Goal: Information Seeking & Learning: Learn about a topic

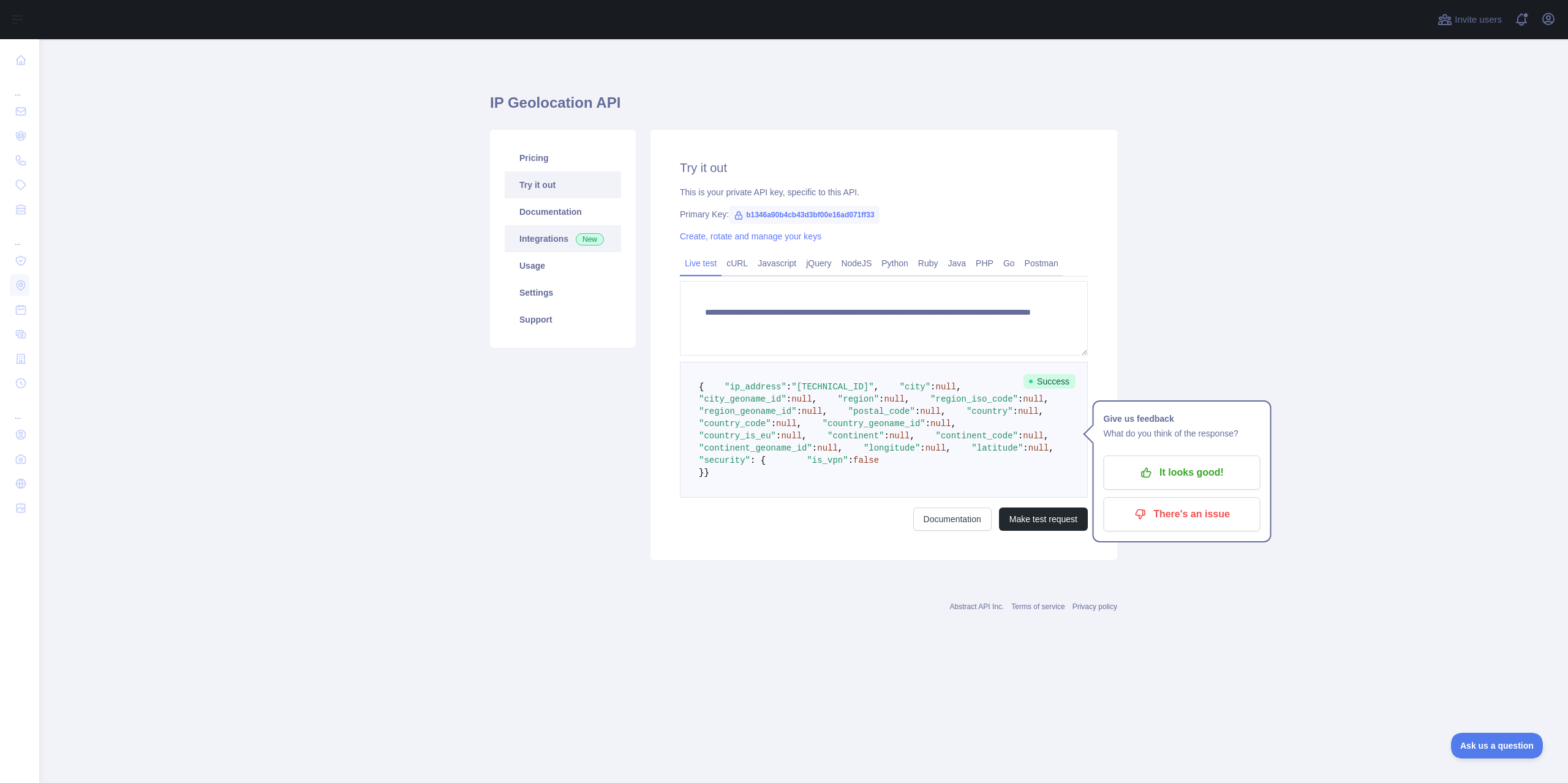
click at [538, 229] on link "Integrations New" at bounding box center [563, 239] width 116 height 27
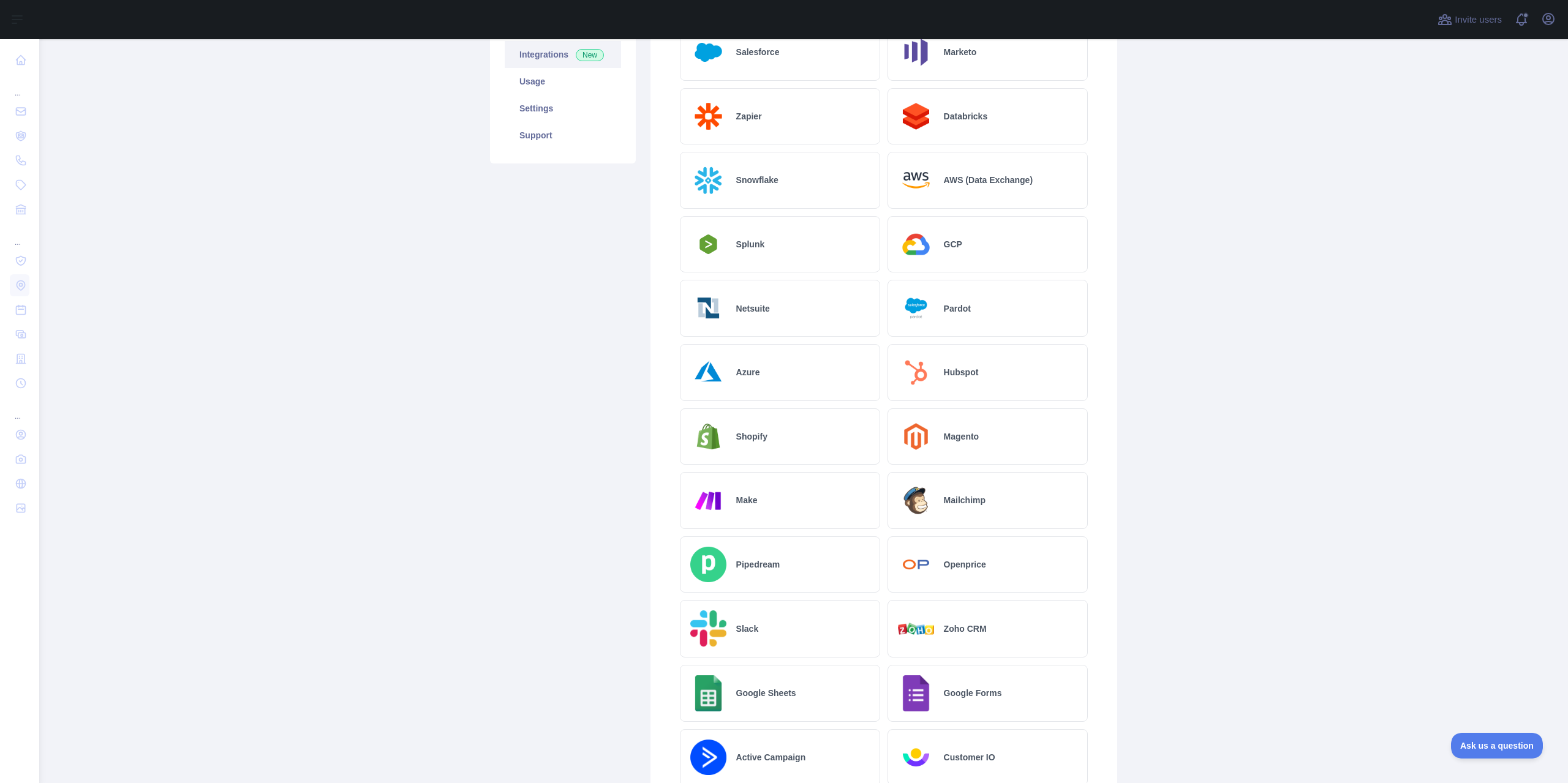
scroll to position [307, 0]
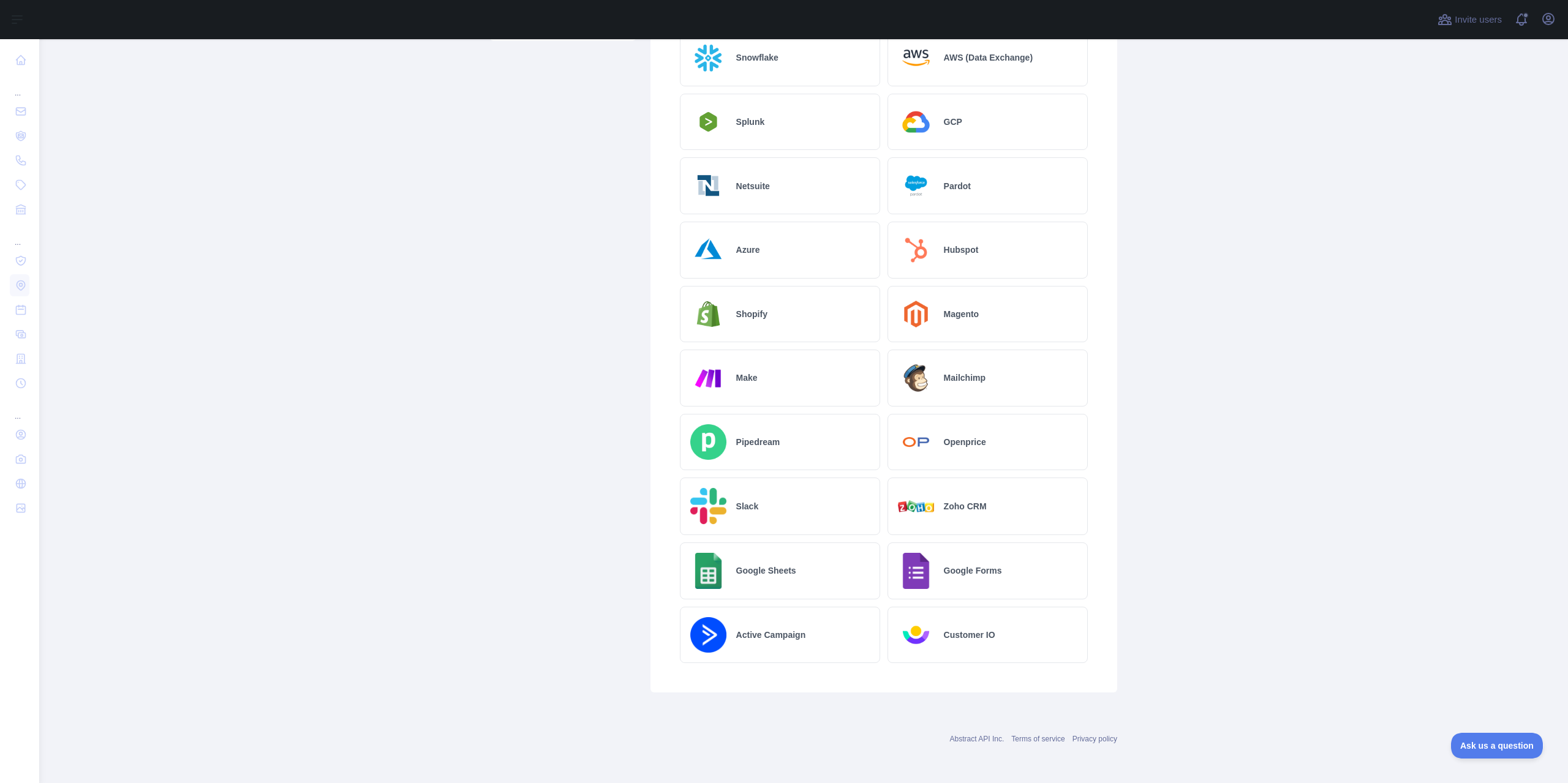
click at [791, 317] on div "Shopify" at bounding box center [780, 314] width 200 height 57
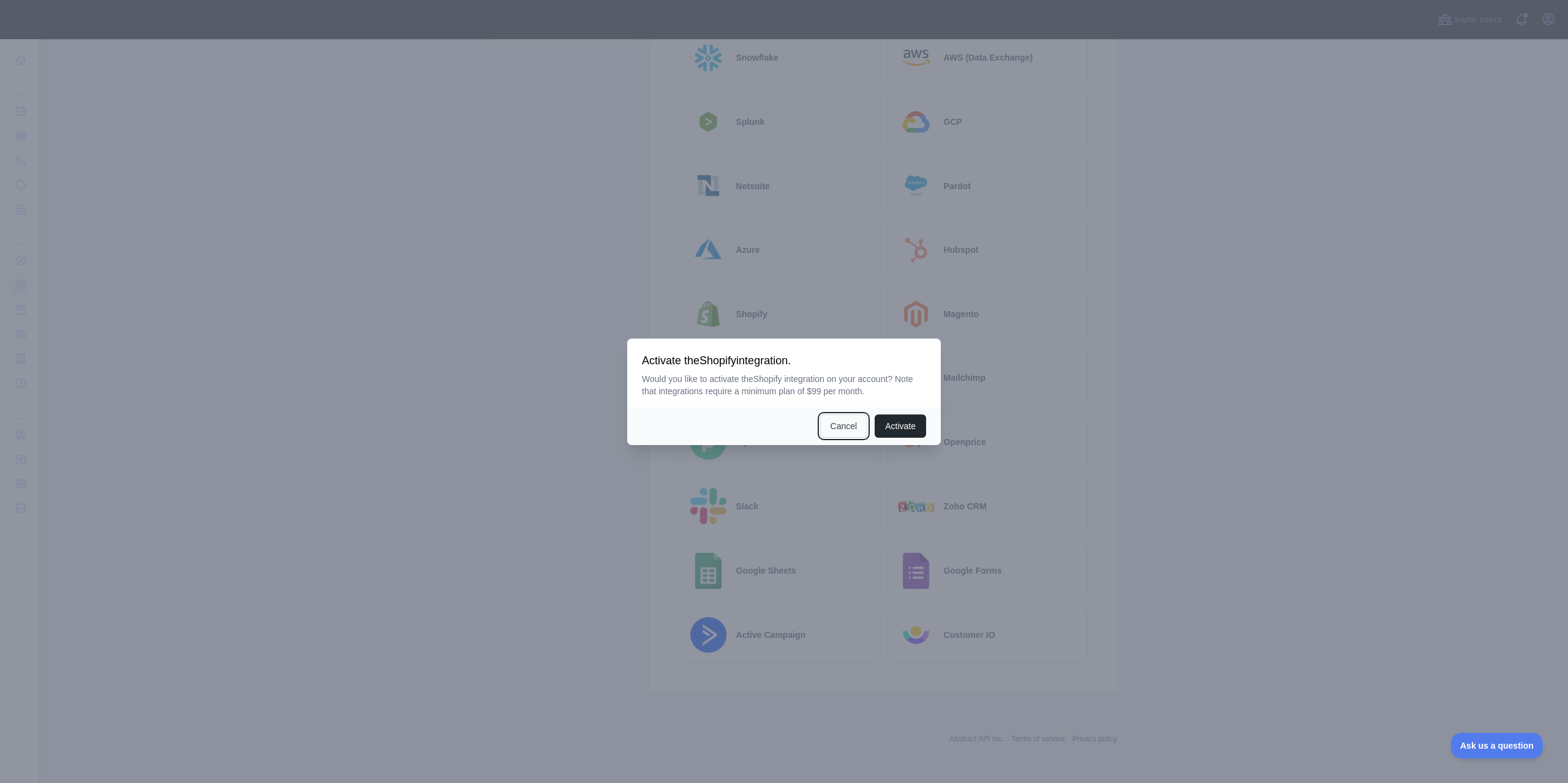
click at [841, 423] on button "Cancel" at bounding box center [844, 426] width 48 height 23
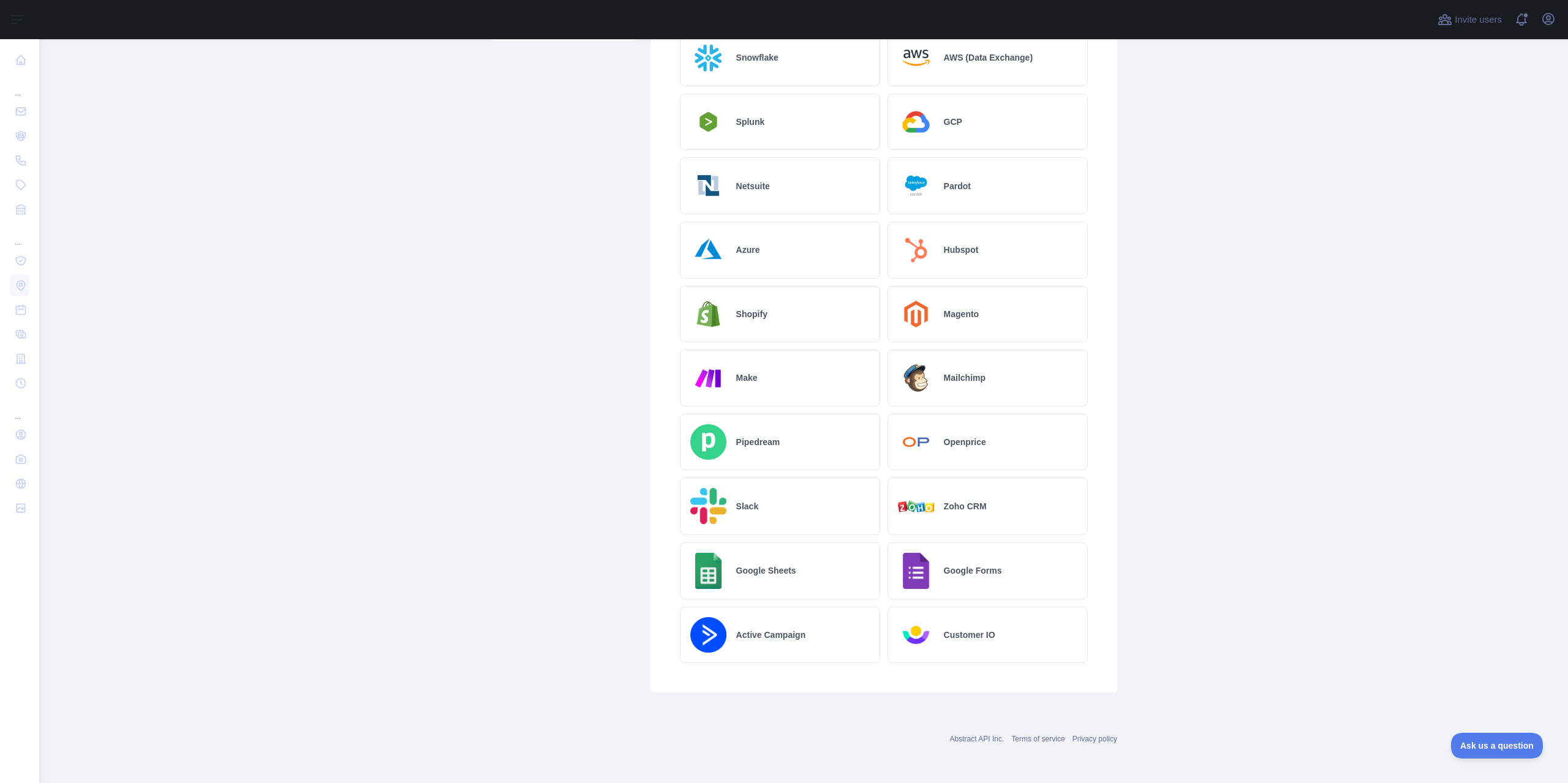
scroll to position [62, 0]
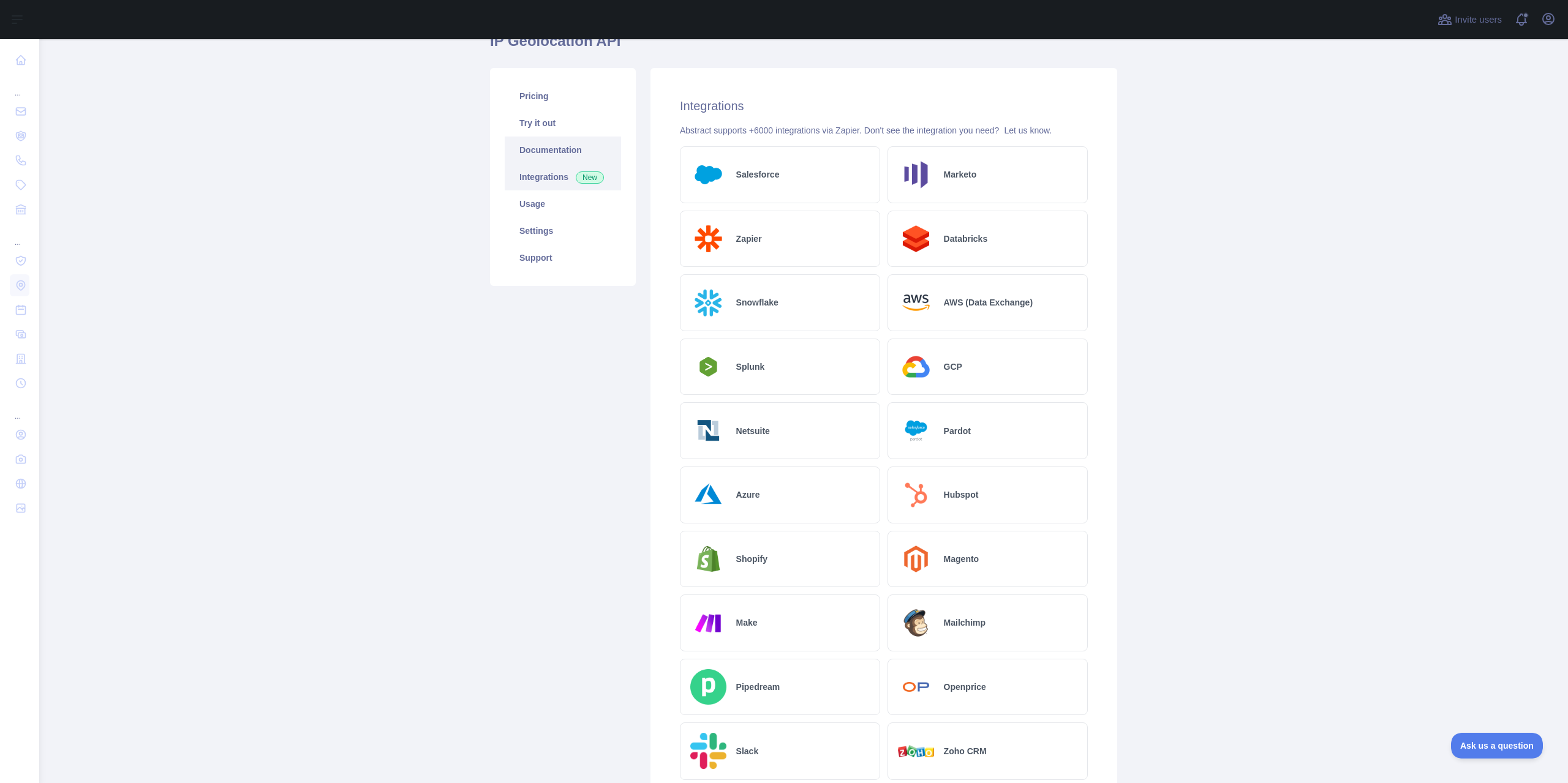
click at [525, 149] on link "Documentation" at bounding box center [563, 150] width 116 height 27
click at [538, 126] on link "Try it out" at bounding box center [563, 123] width 116 height 27
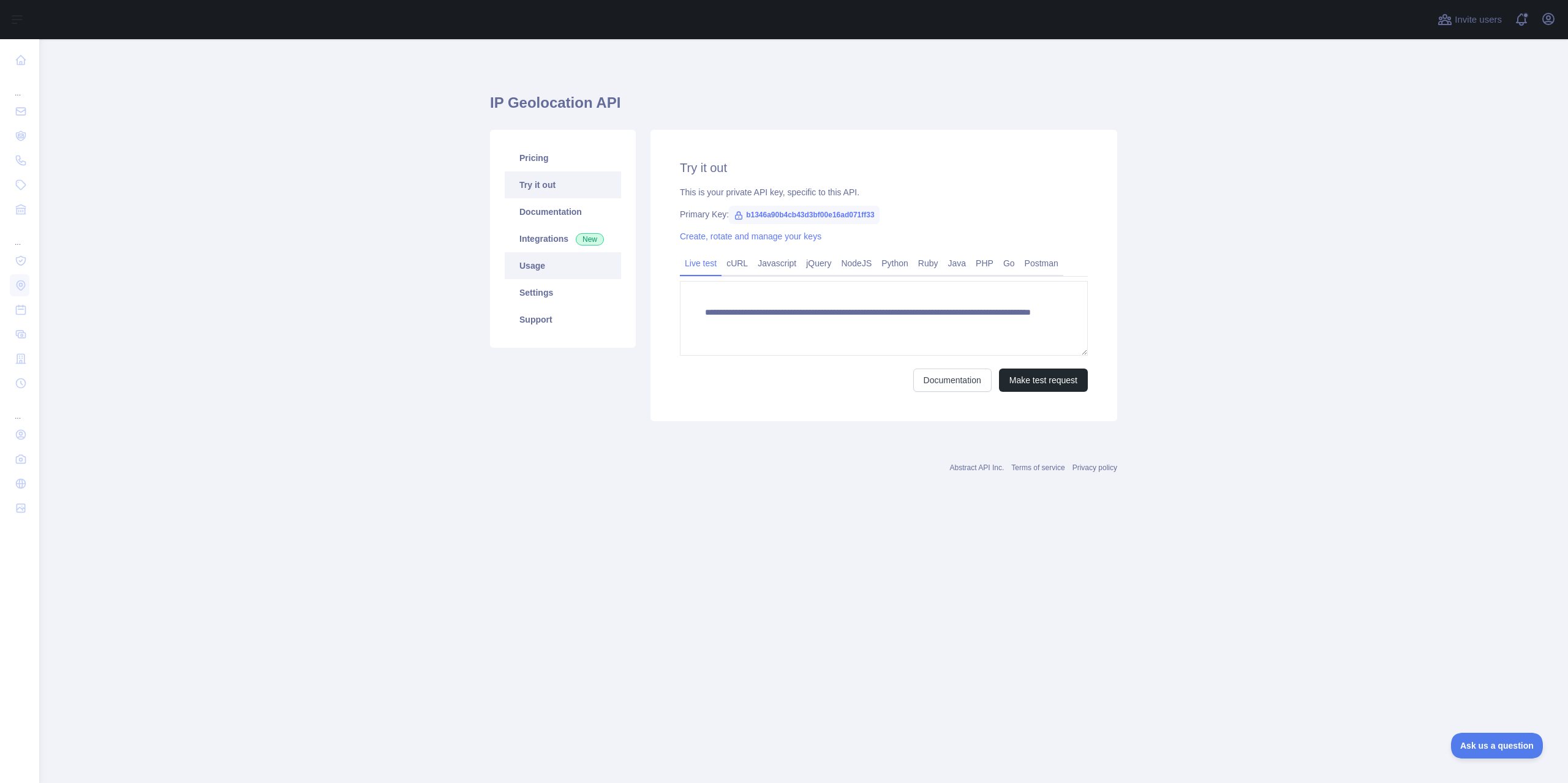
click at [545, 269] on link "Usage" at bounding box center [563, 266] width 116 height 27
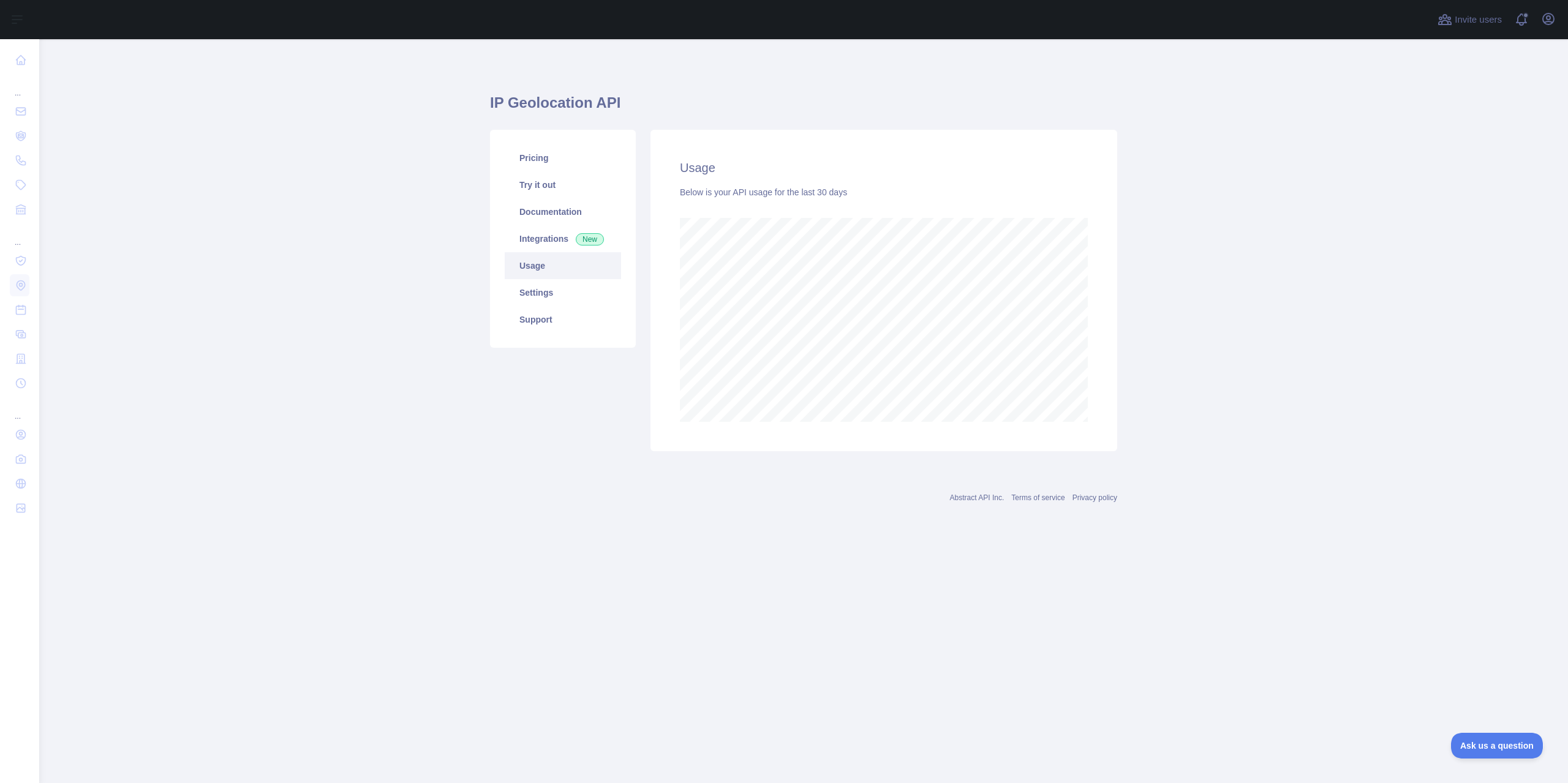
scroll to position [744, 1529]
click at [528, 291] on link "Settings" at bounding box center [563, 293] width 116 height 27
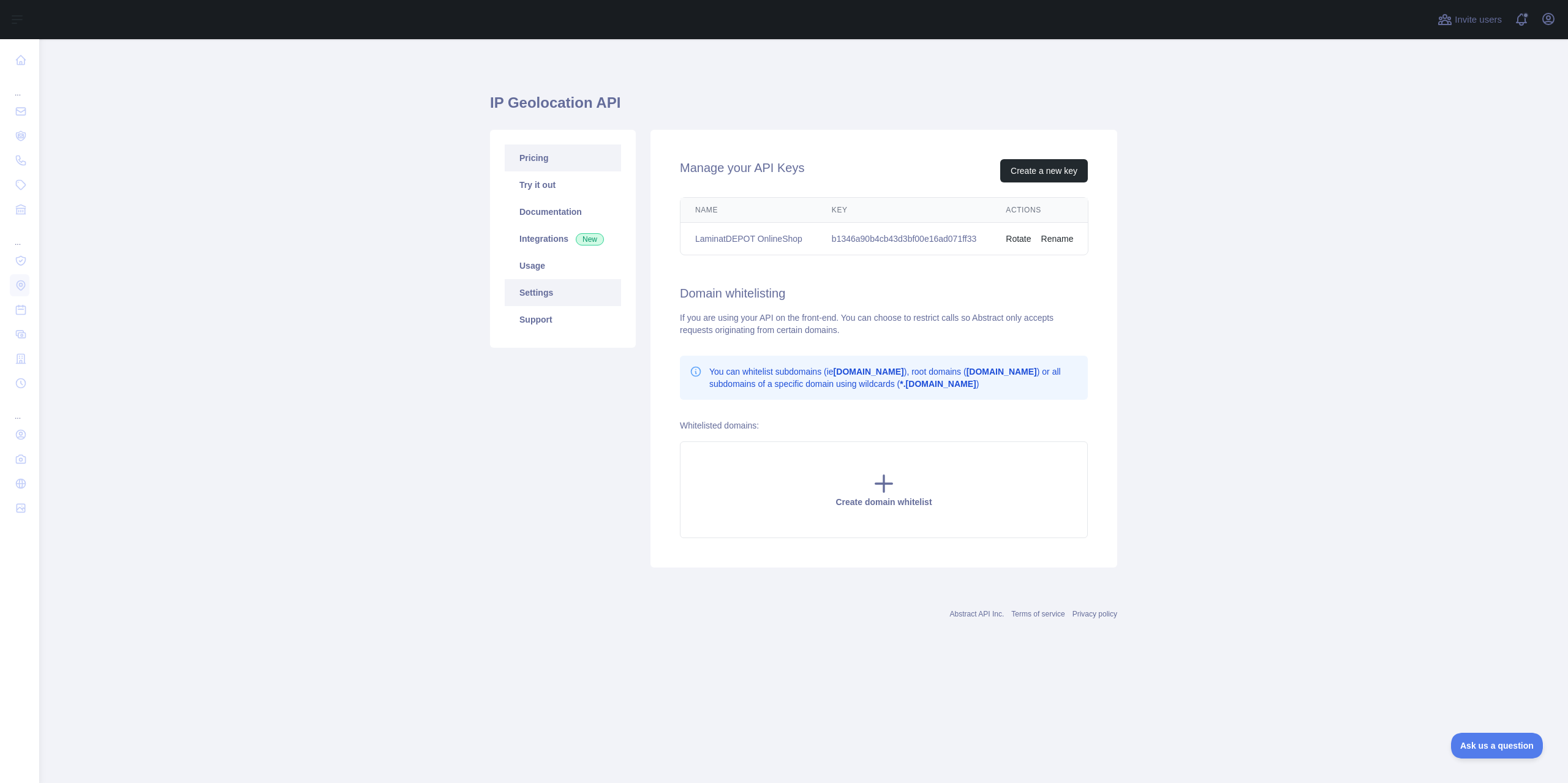
click at [524, 158] on link "Pricing" at bounding box center [563, 158] width 116 height 27
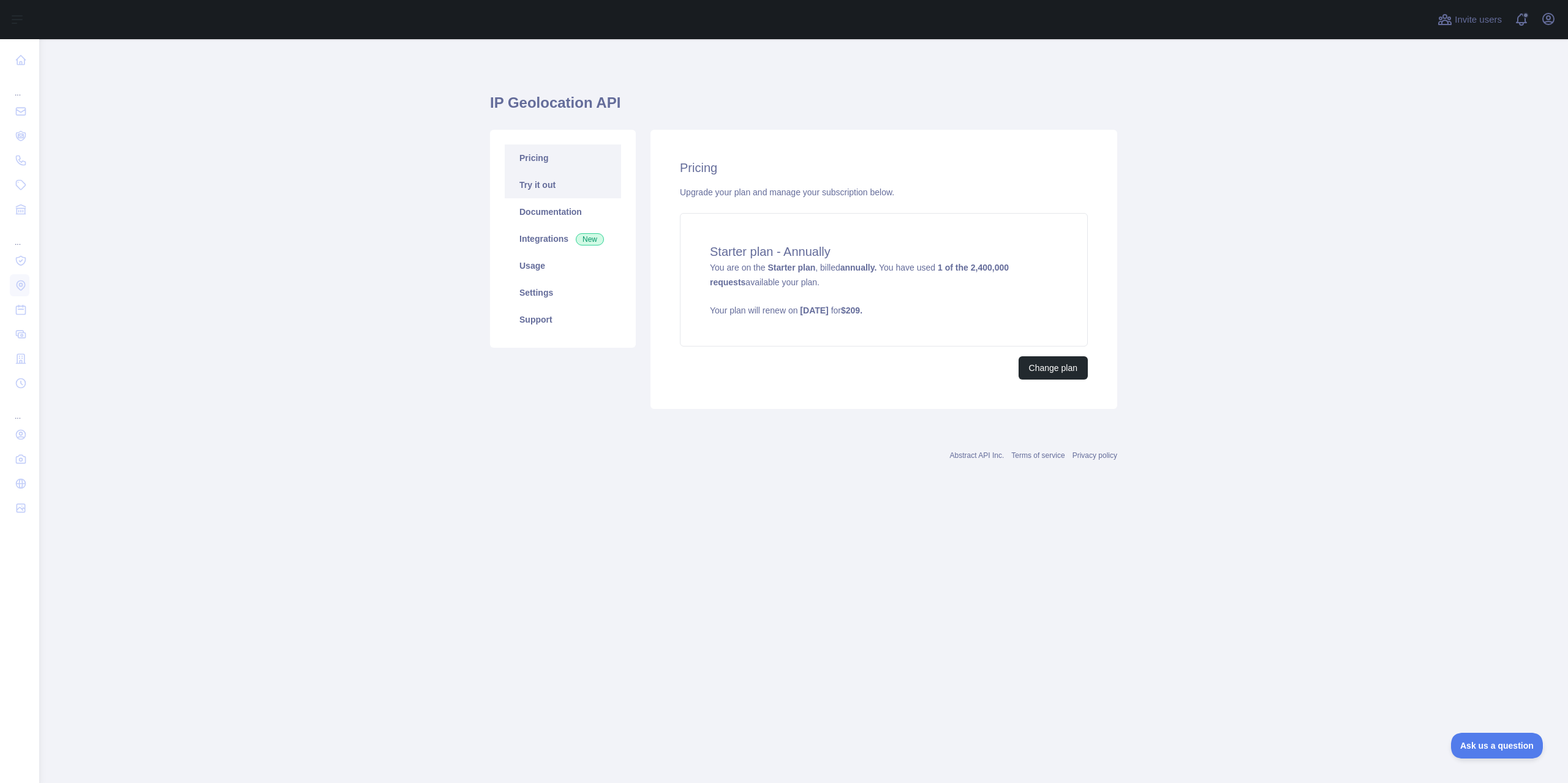
click at [529, 193] on link "Try it out" at bounding box center [563, 185] width 116 height 27
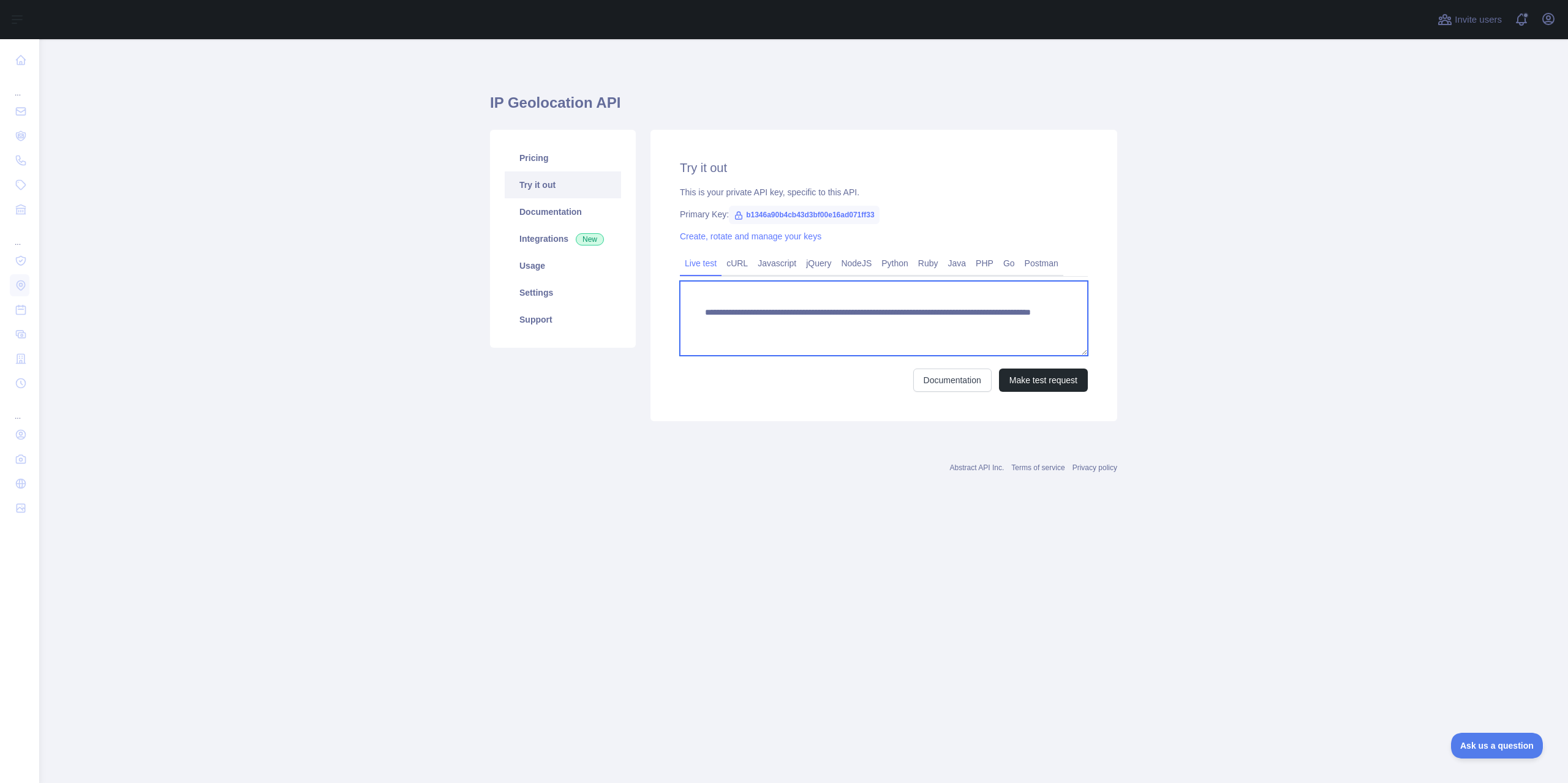
drag, startPoint x: 812, startPoint y: 316, endPoint x: 1010, endPoint y: 321, distance: 198.1
click at [1010, 321] on textarea "**********" at bounding box center [883, 318] width 408 height 74
